Goal: Information Seeking & Learning: Learn about a topic

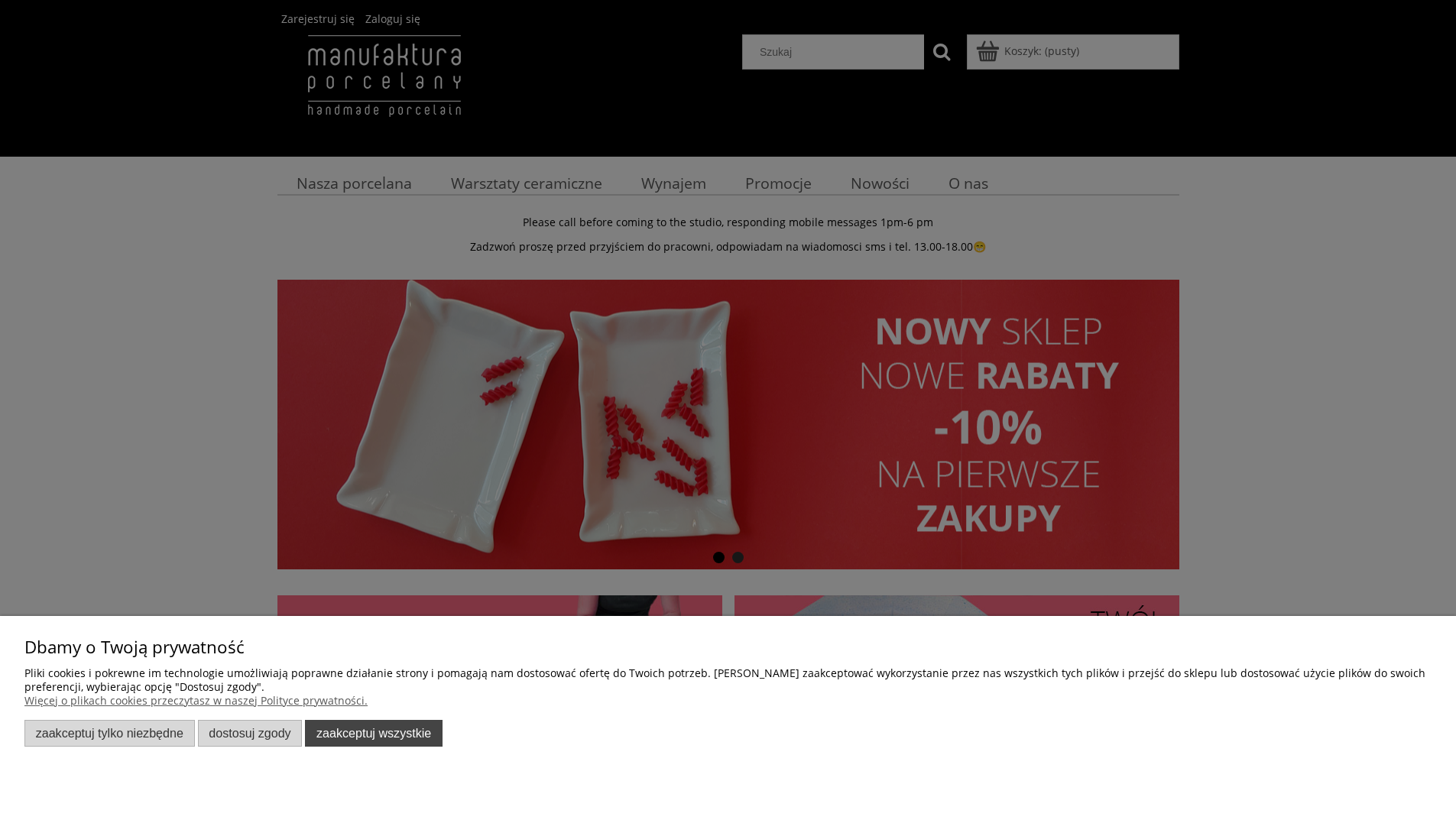
click at [408, 729] on button "Zaakceptuj wszystkie" at bounding box center [374, 733] width 137 height 27
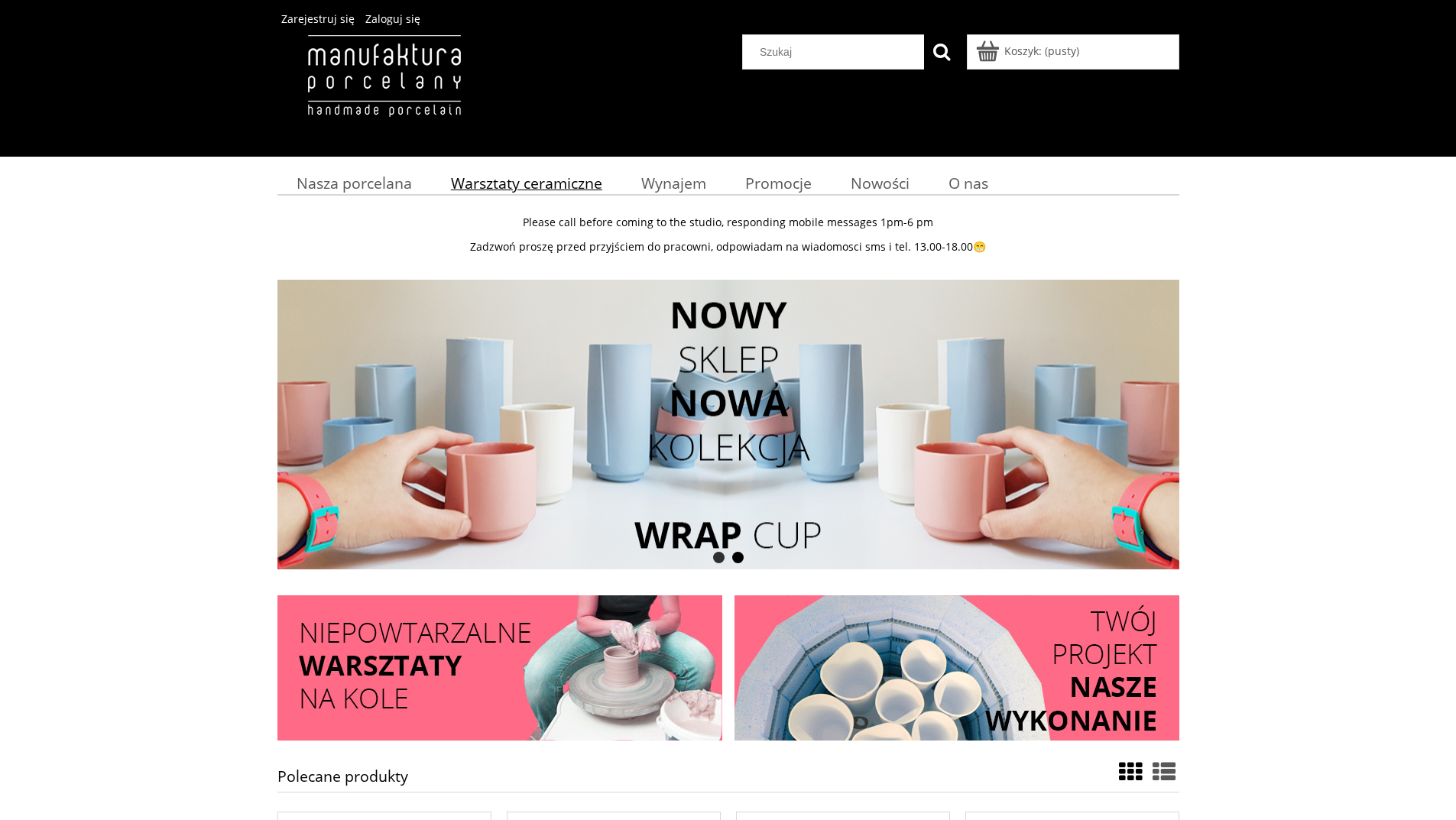
click at [535, 184] on span "Warsztaty ceramiczne" at bounding box center [527, 183] width 151 height 20
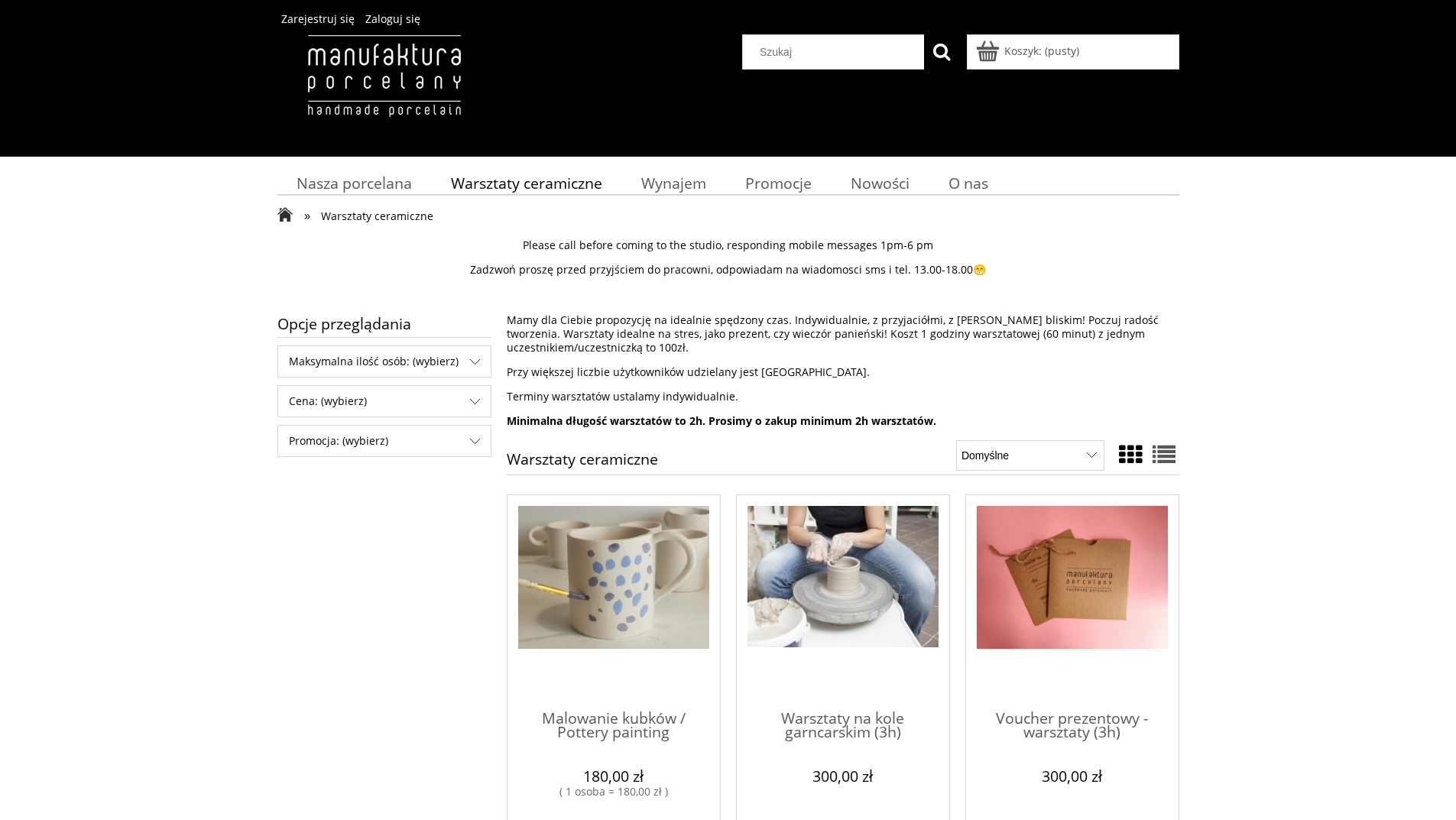
click at [833, 607] on img "Przejdź do produktu Warsztaty na kole garncarskim (3h)" at bounding box center [842, 576] width 191 height 142
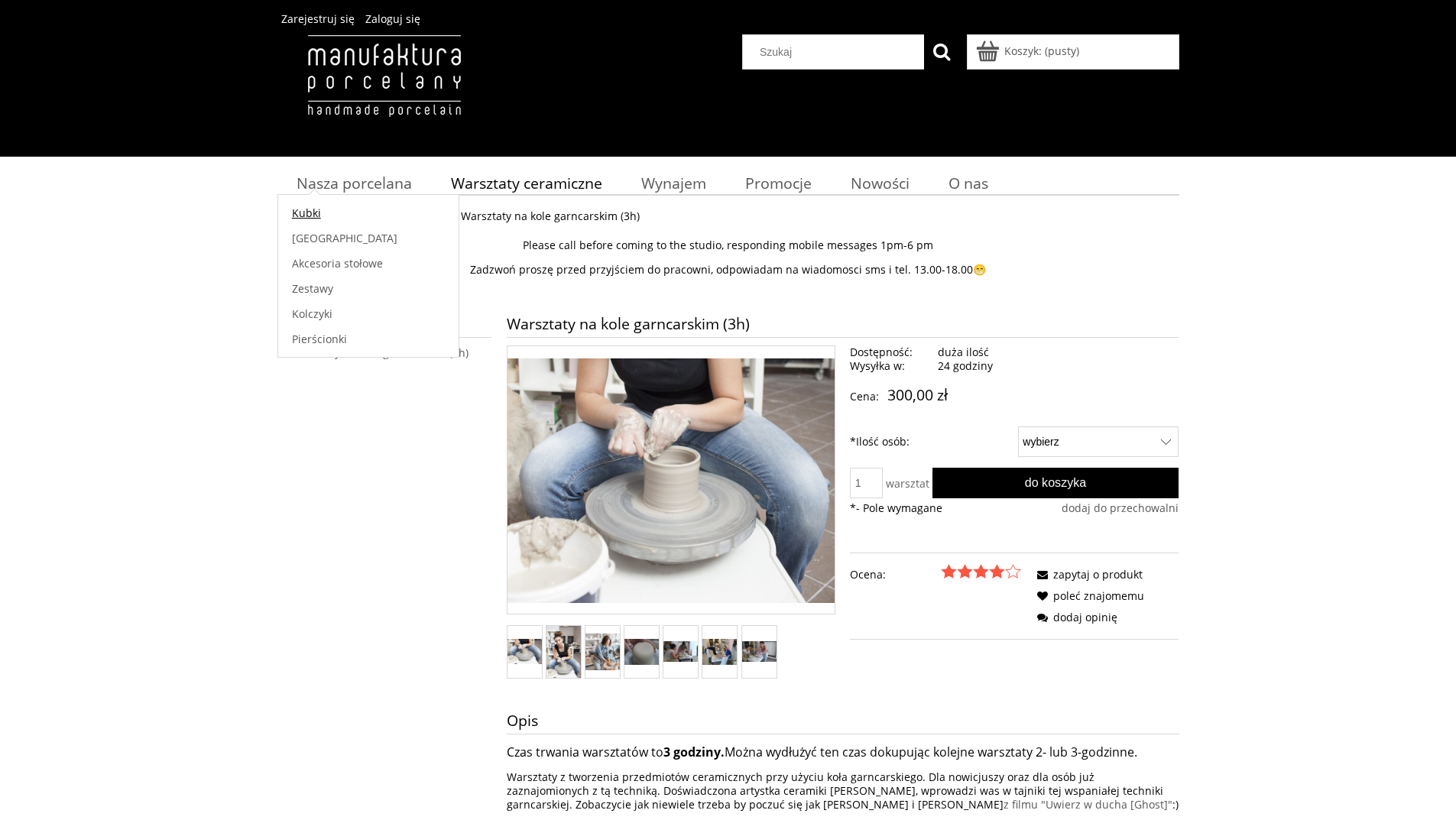
click at [311, 215] on span "Kubki" at bounding box center [306, 213] width 29 height 14
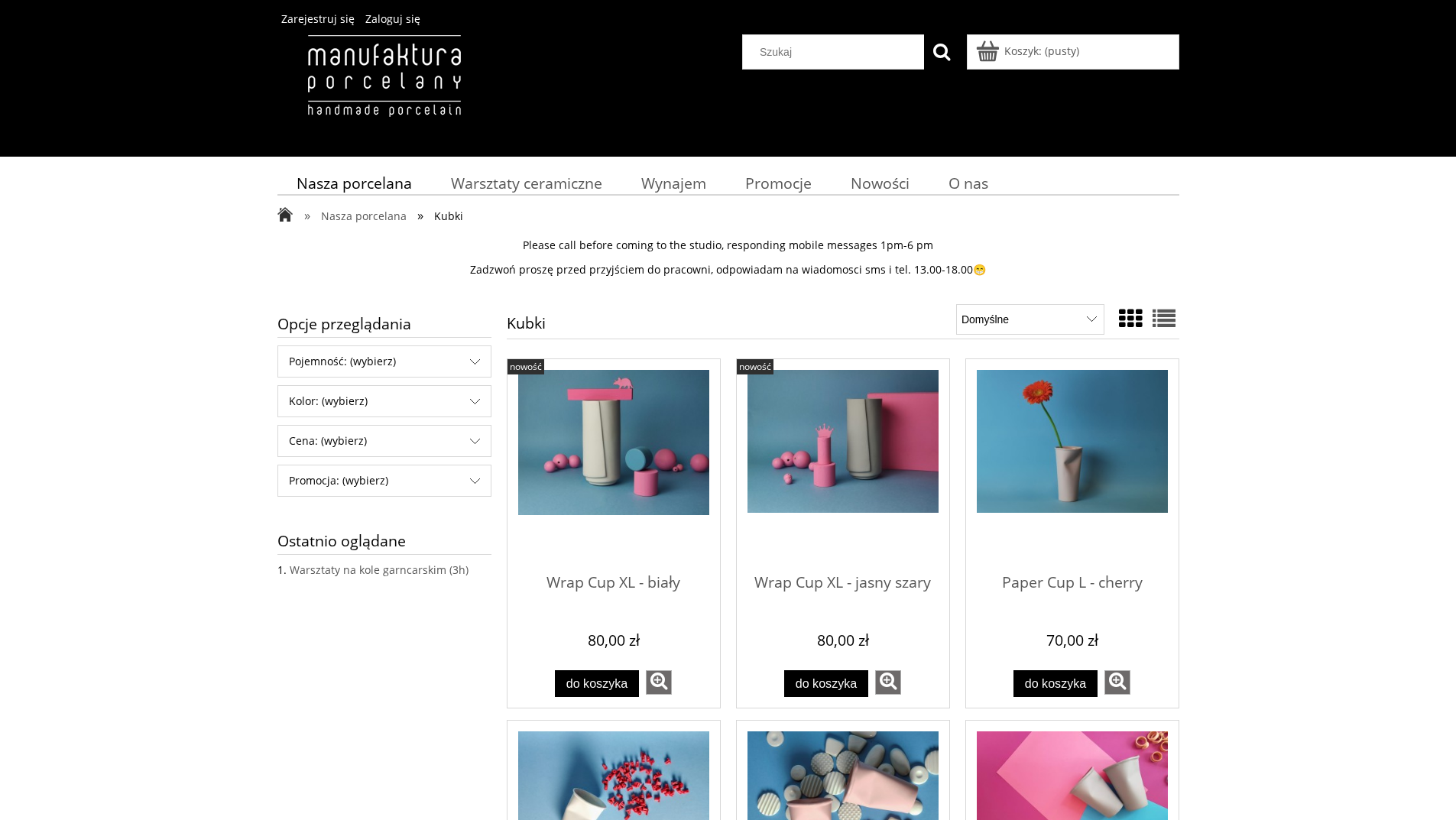
click at [618, 438] on img "Przejdź do produktu Wrap Cup XL - biały" at bounding box center [614, 442] width 191 height 146
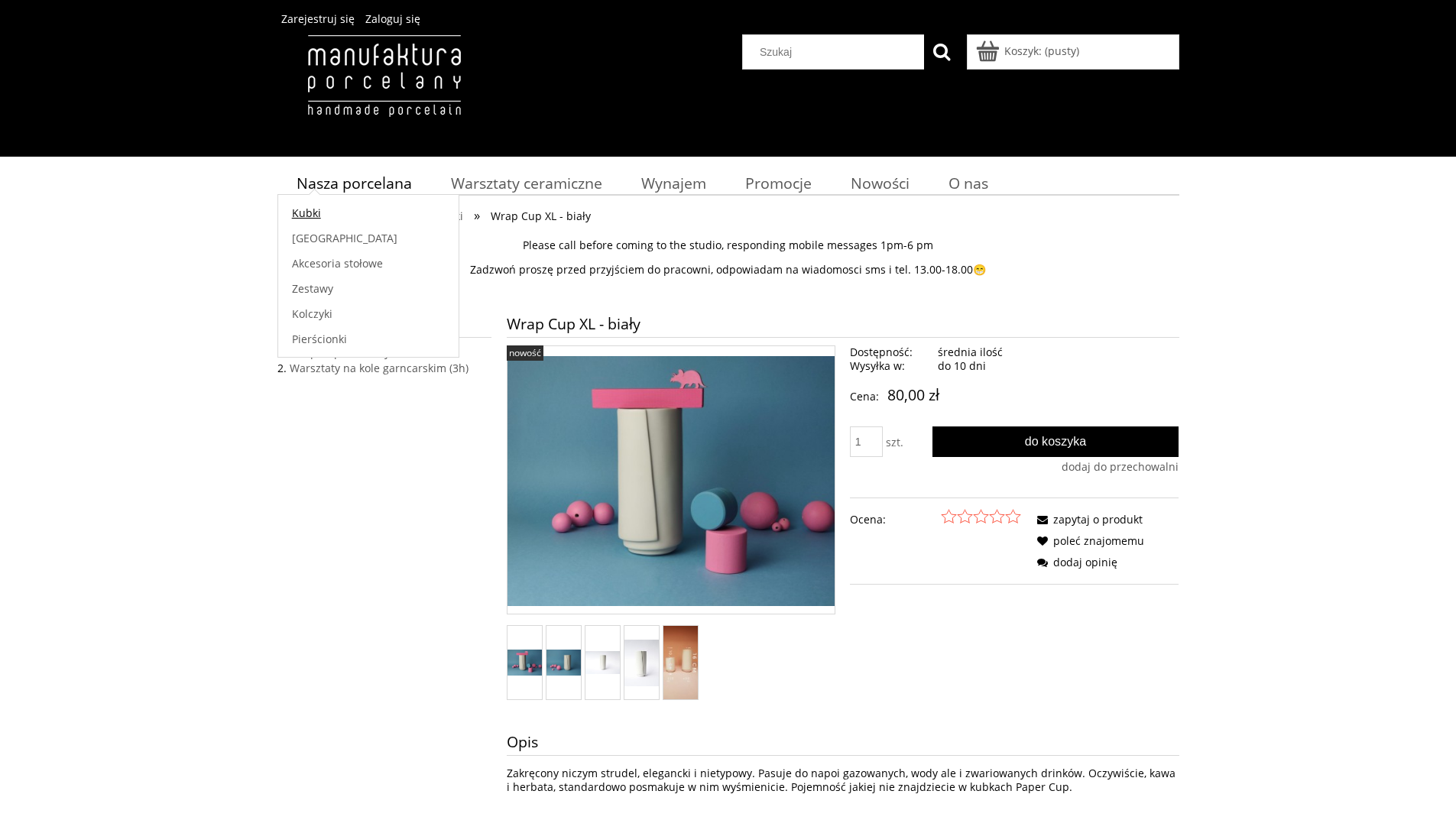
click at [313, 211] on span "Kubki" at bounding box center [306, 213] width 29 height 14
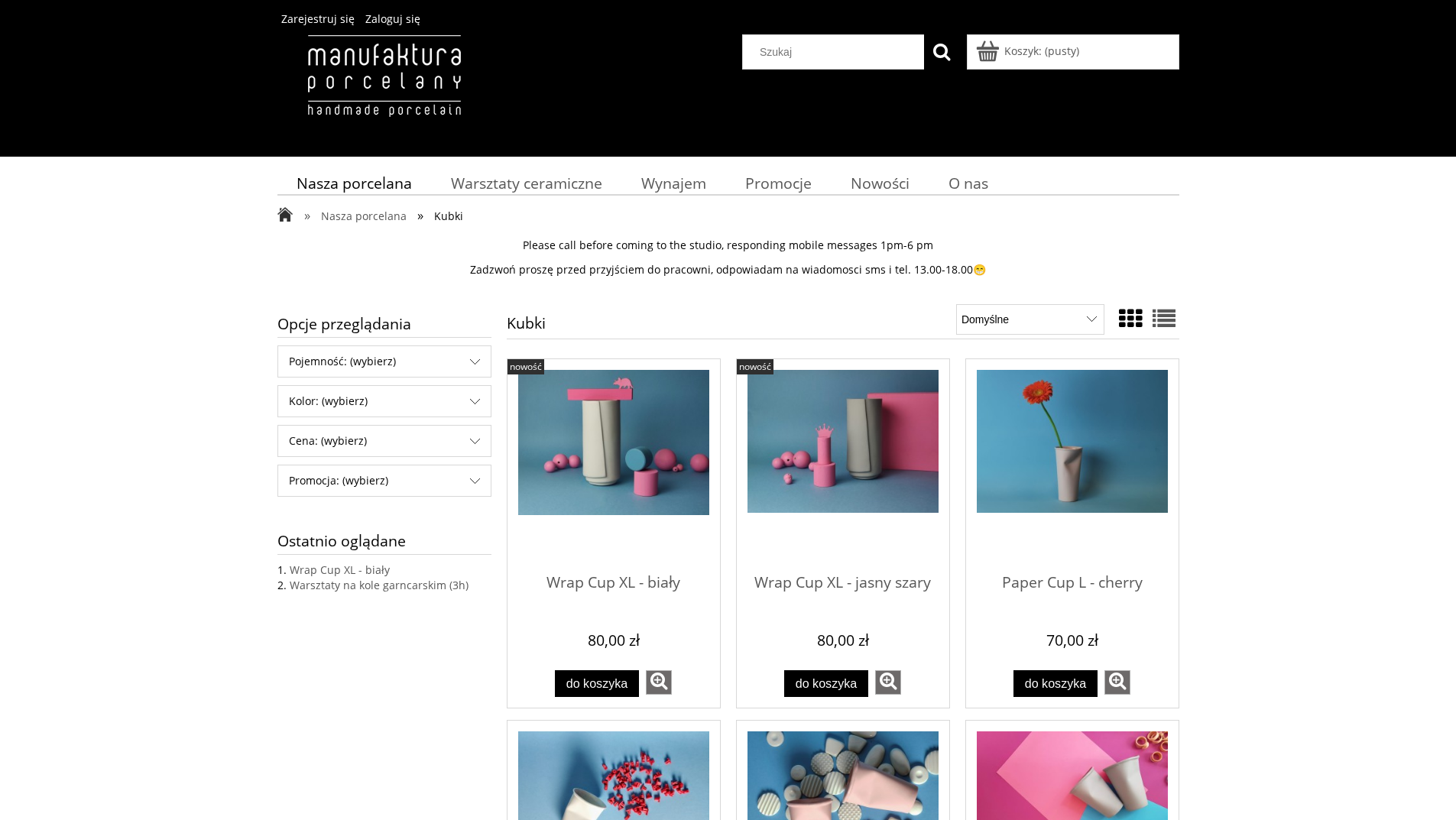
click at [1097, 447] on img "Przejdź do produktu Paper Cup L - cherry" at bounding box center [1072, 442] width 191 height 144
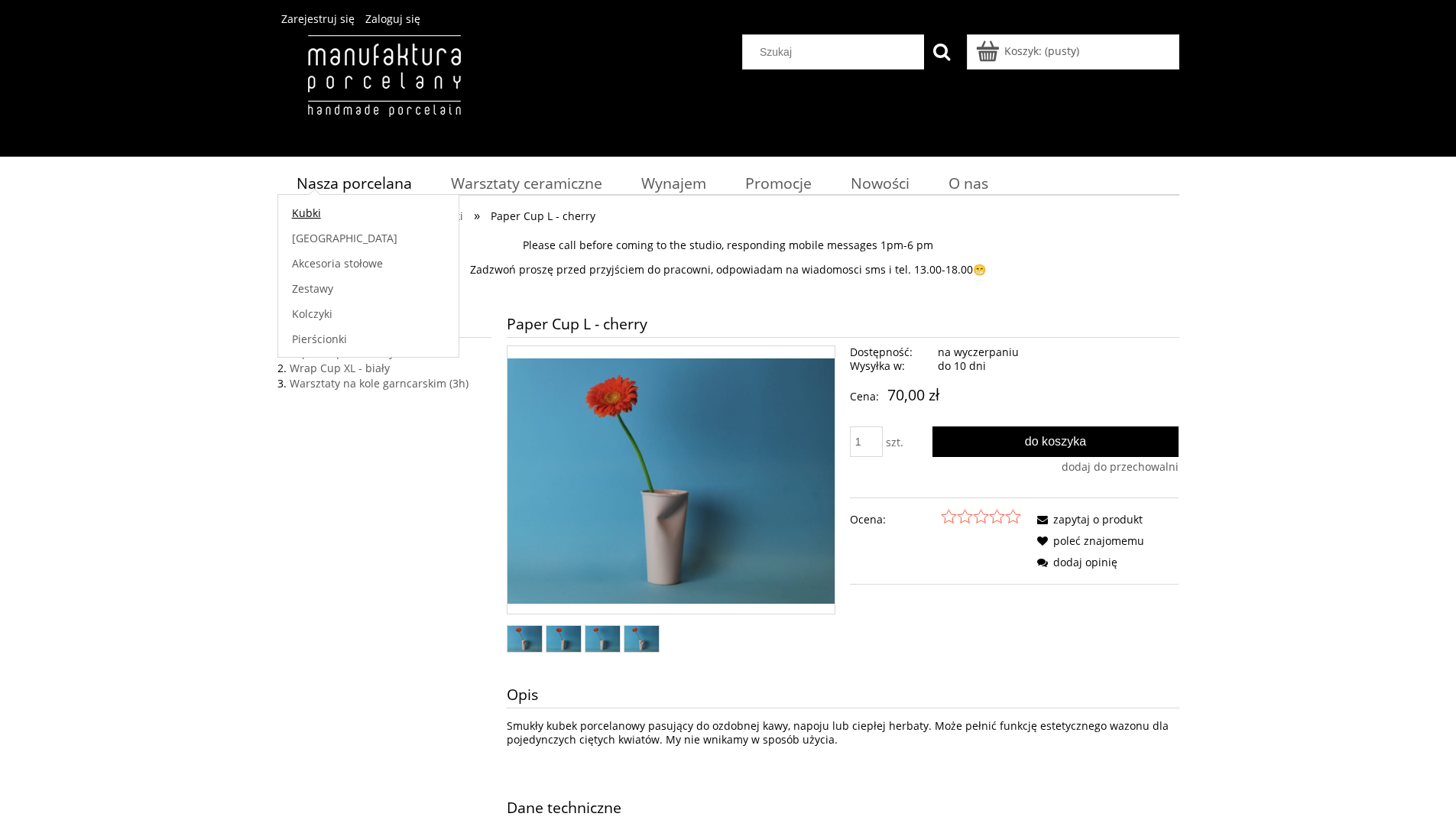
click at [312, 214] on span "Kubki" at bounding box center [306, 213] width 29 height 14
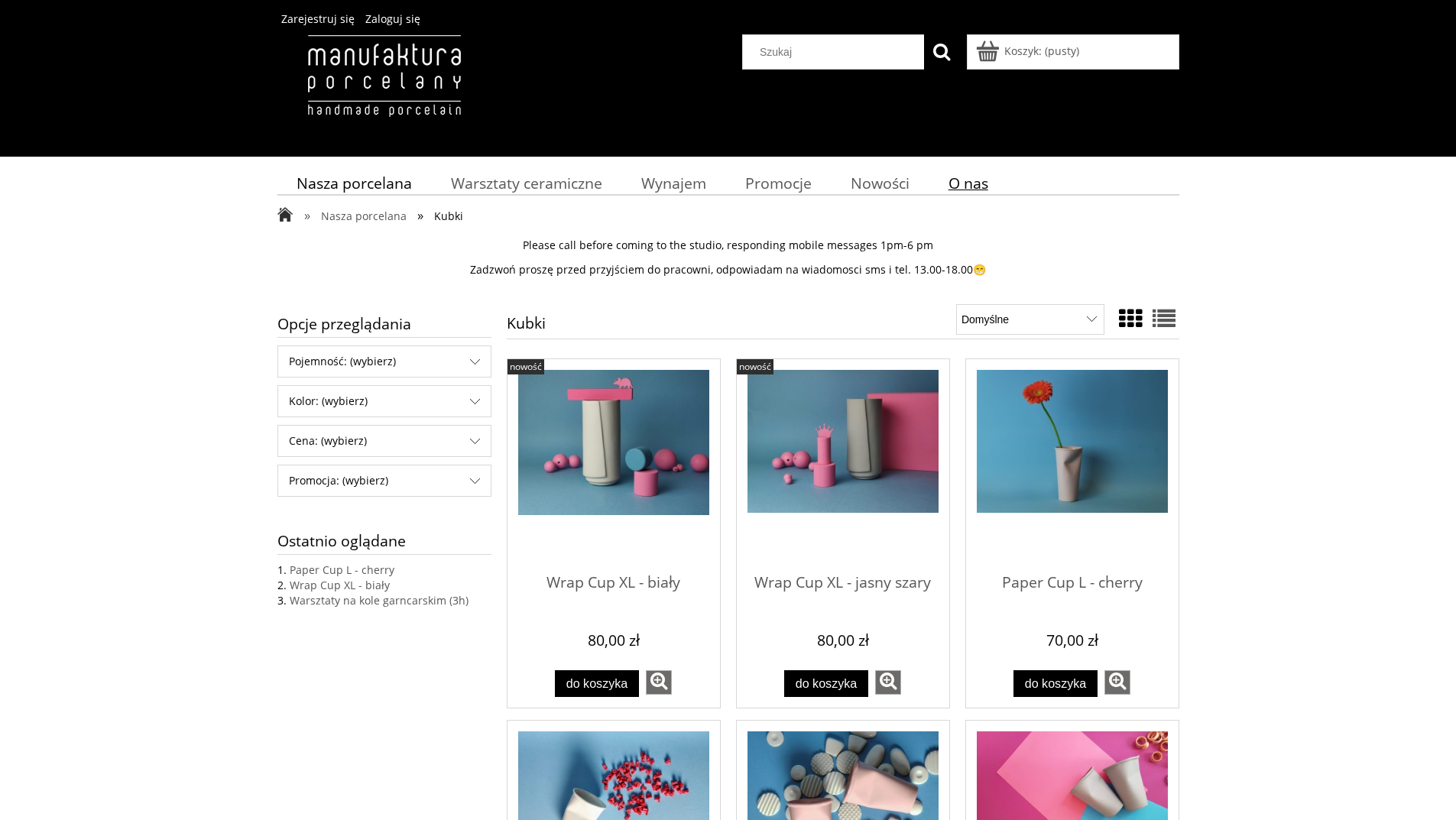
click at [964, 180] on span "O nas" at bounding box center [968, 183] width 39 height 20
